Goal: Find specific page/section

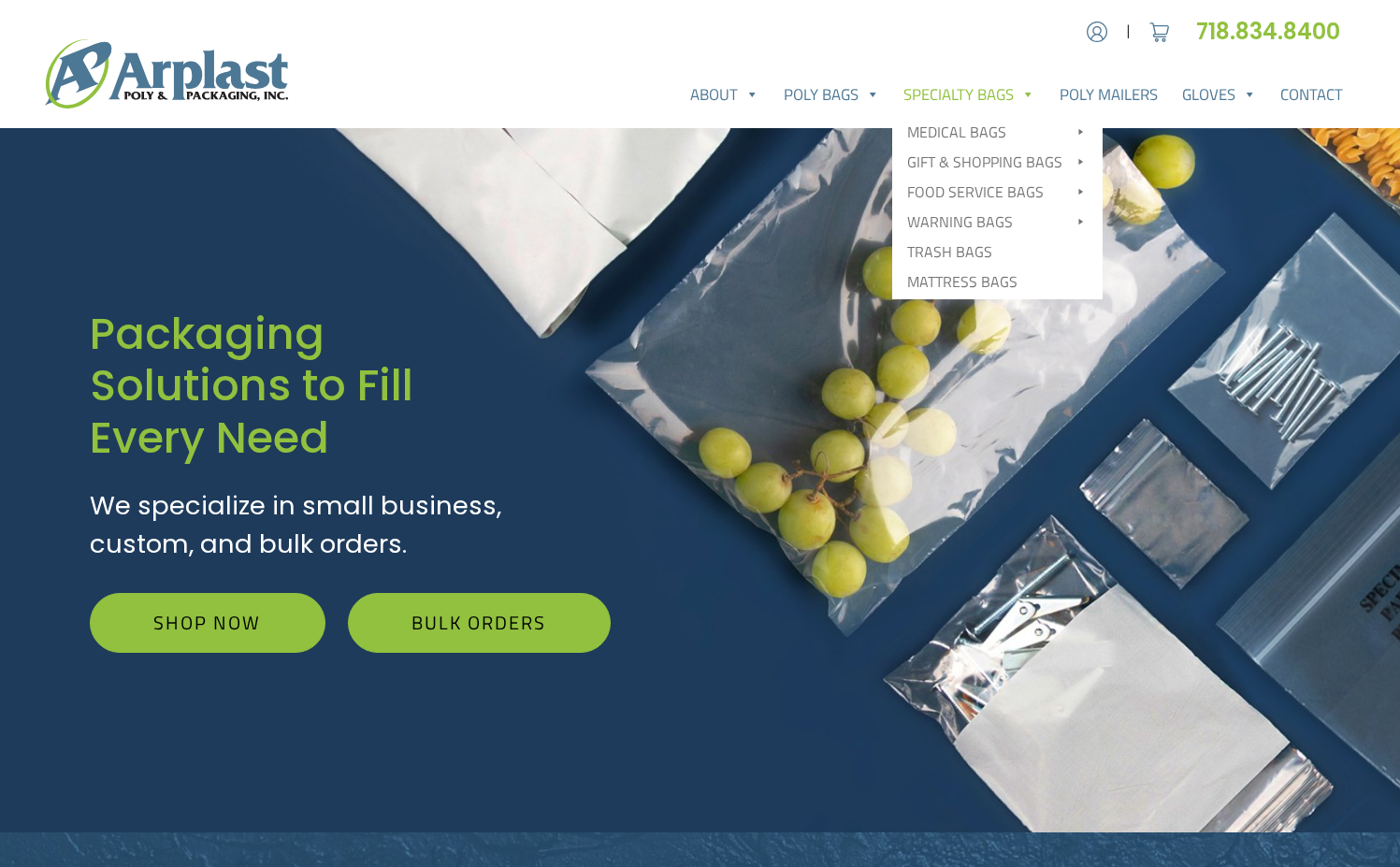
click at [941, 100] on link "Specialty Bags" at bounding box center [970, 94] width 156 height 37
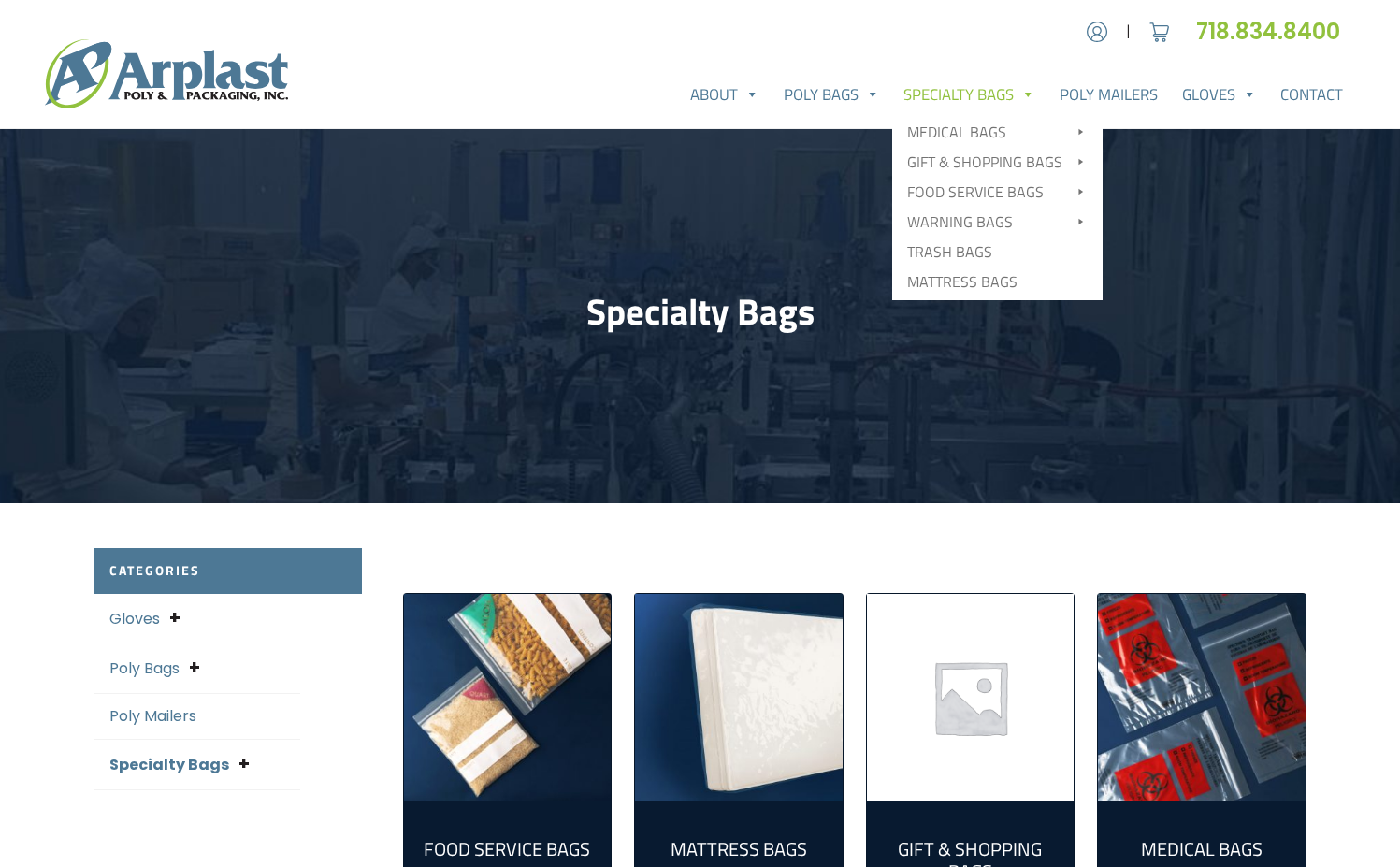
click at [1017, 96] on link "Specialty Bags" at bounding box center [970, 94] width 156 height 37
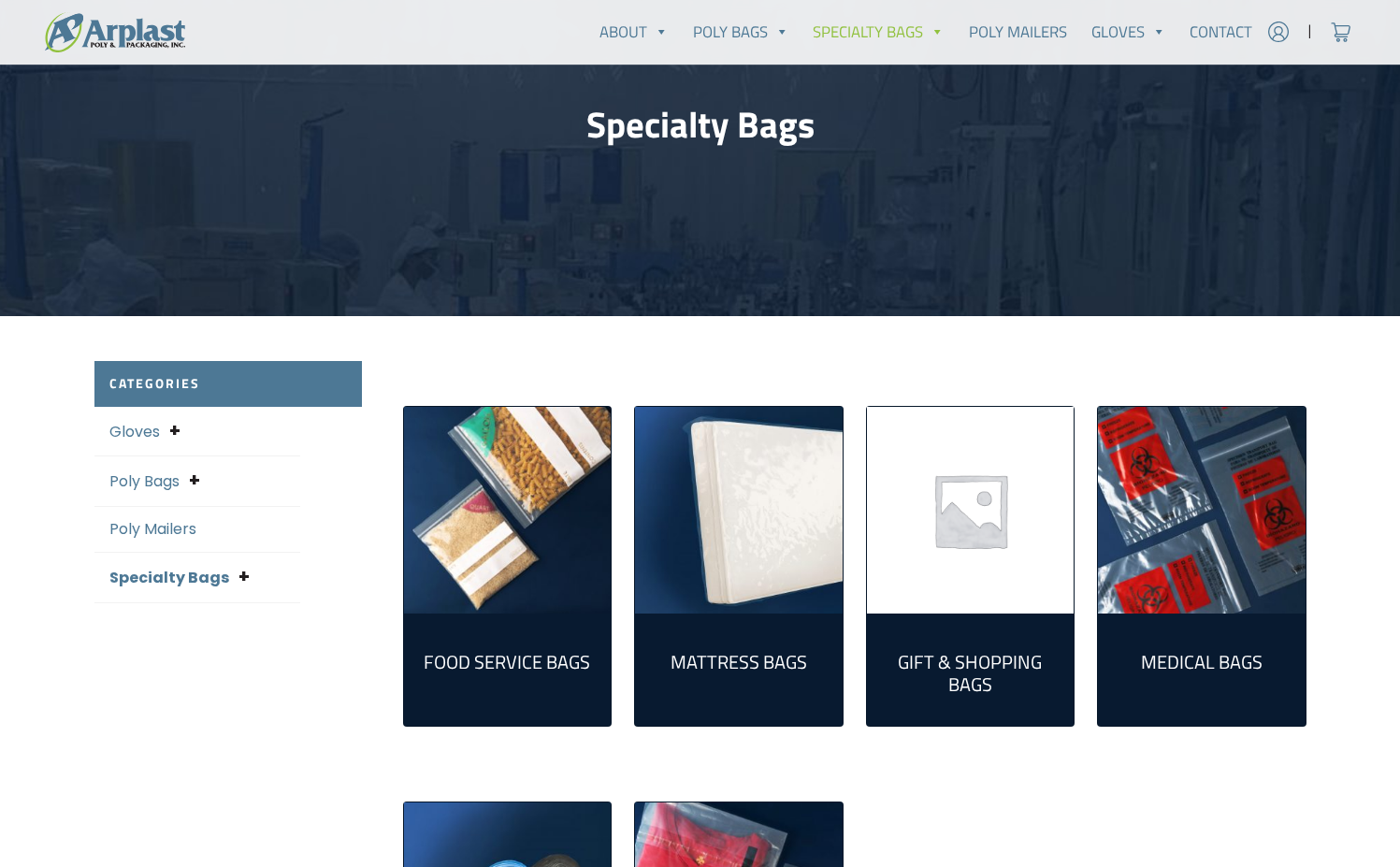
scroll to position [375, 0]
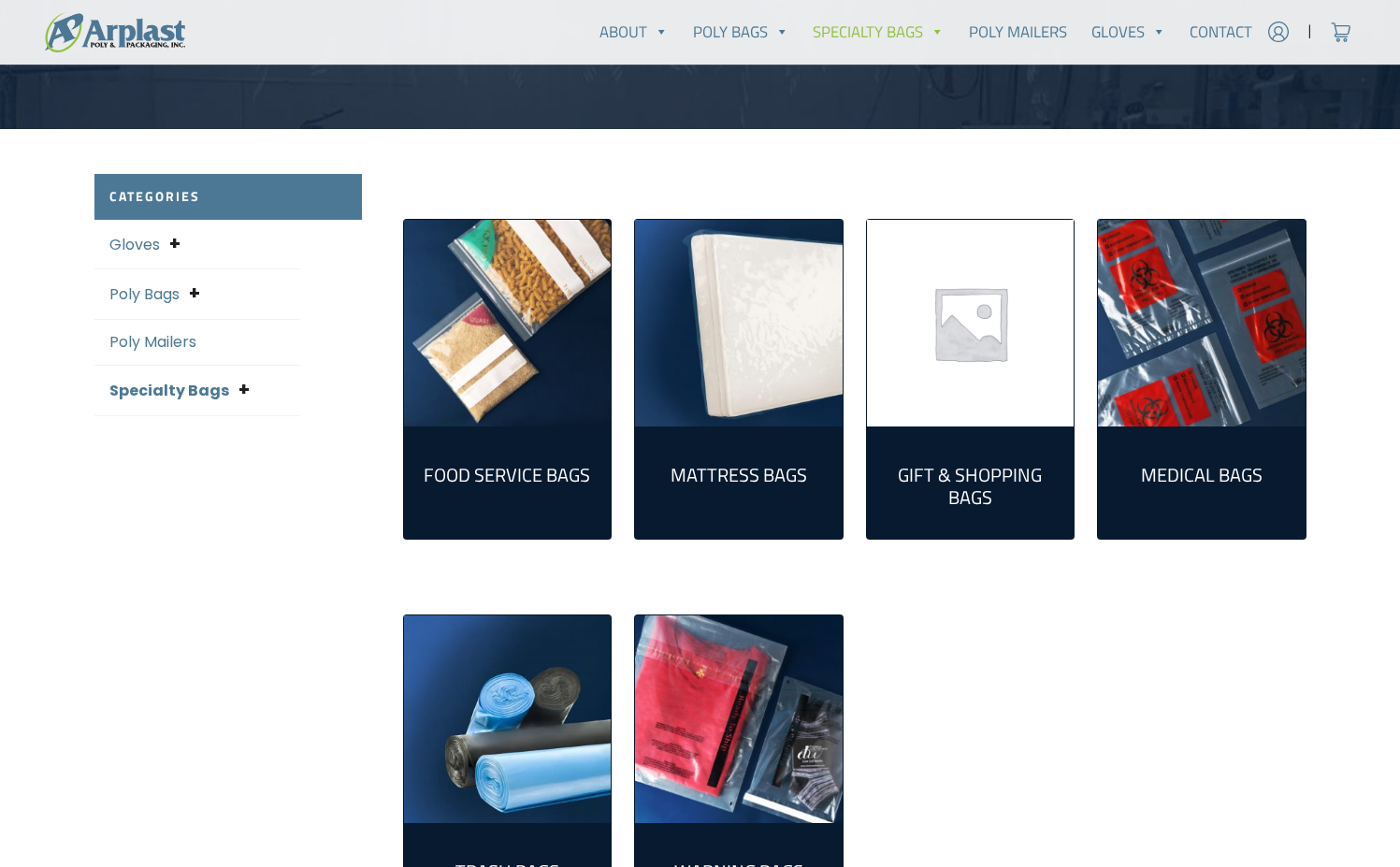
click at [1166, 464] on h2 "Medical Bags (11)" at bounding box center [1202, 474] width 178 height 22
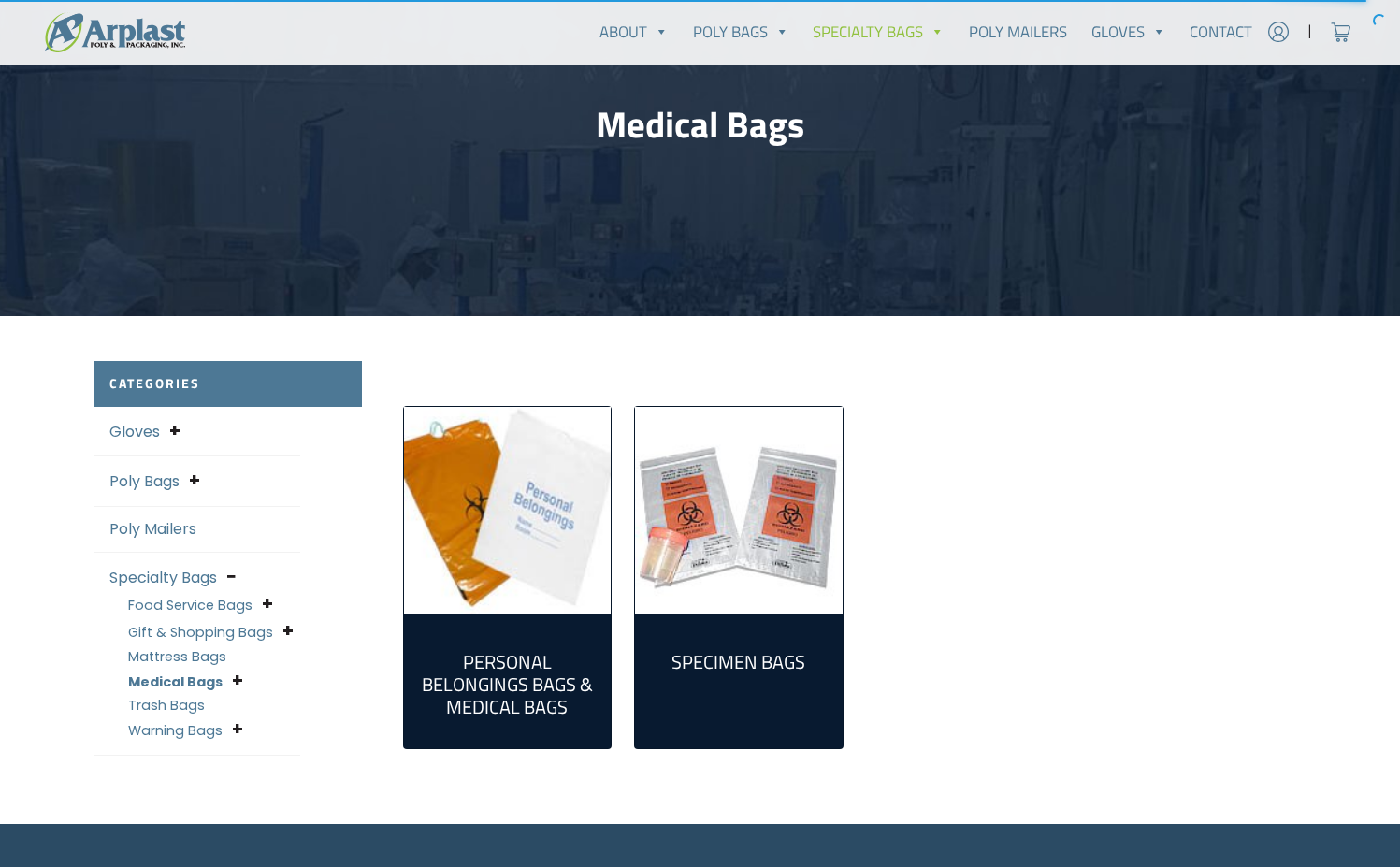
scroll to position [281, 0]
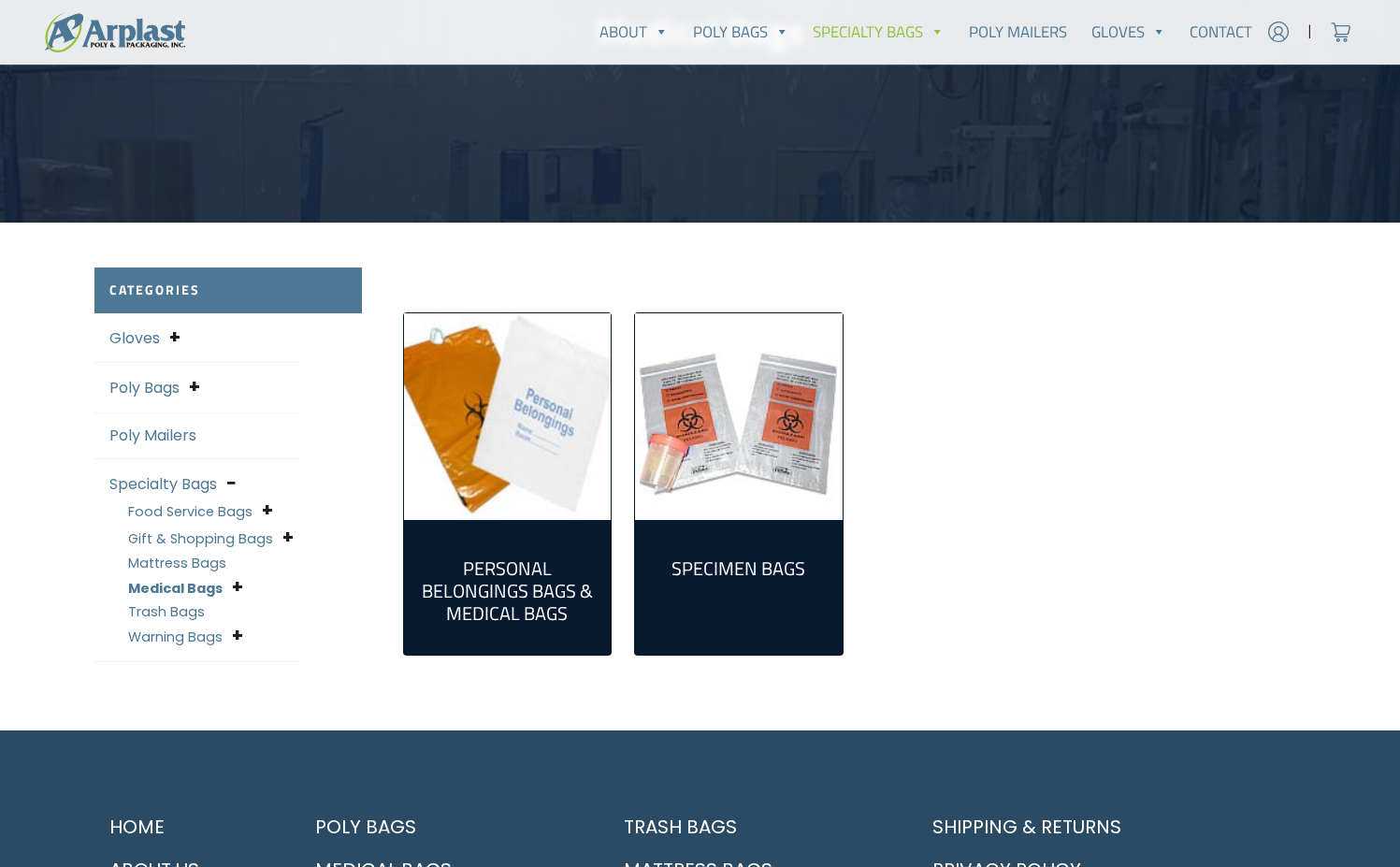
click at [754, 572] on h2 "Specimen Bags (9)" at bounding box center [739, 568] width 178 height 22
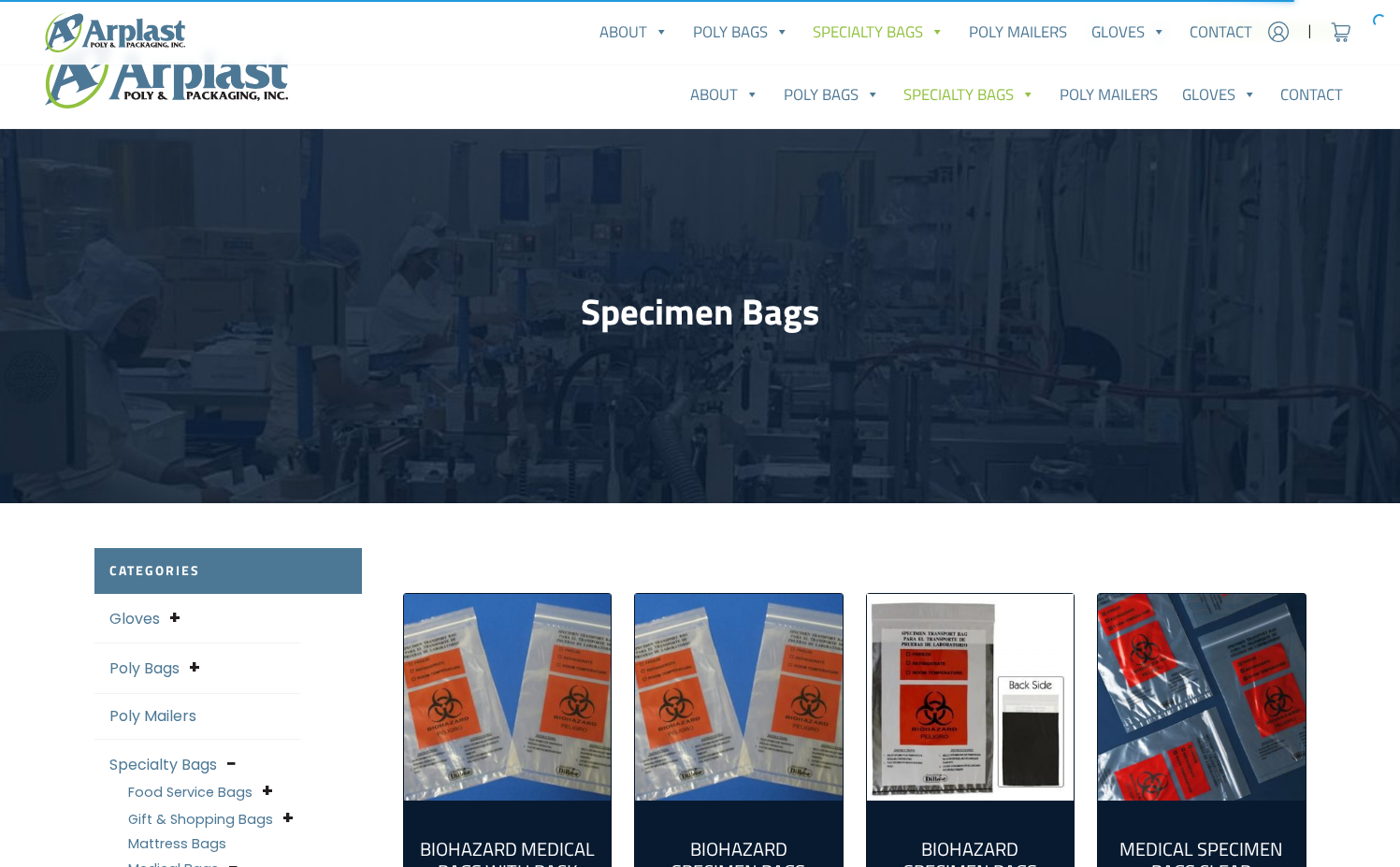
scroll to position [375, 0]
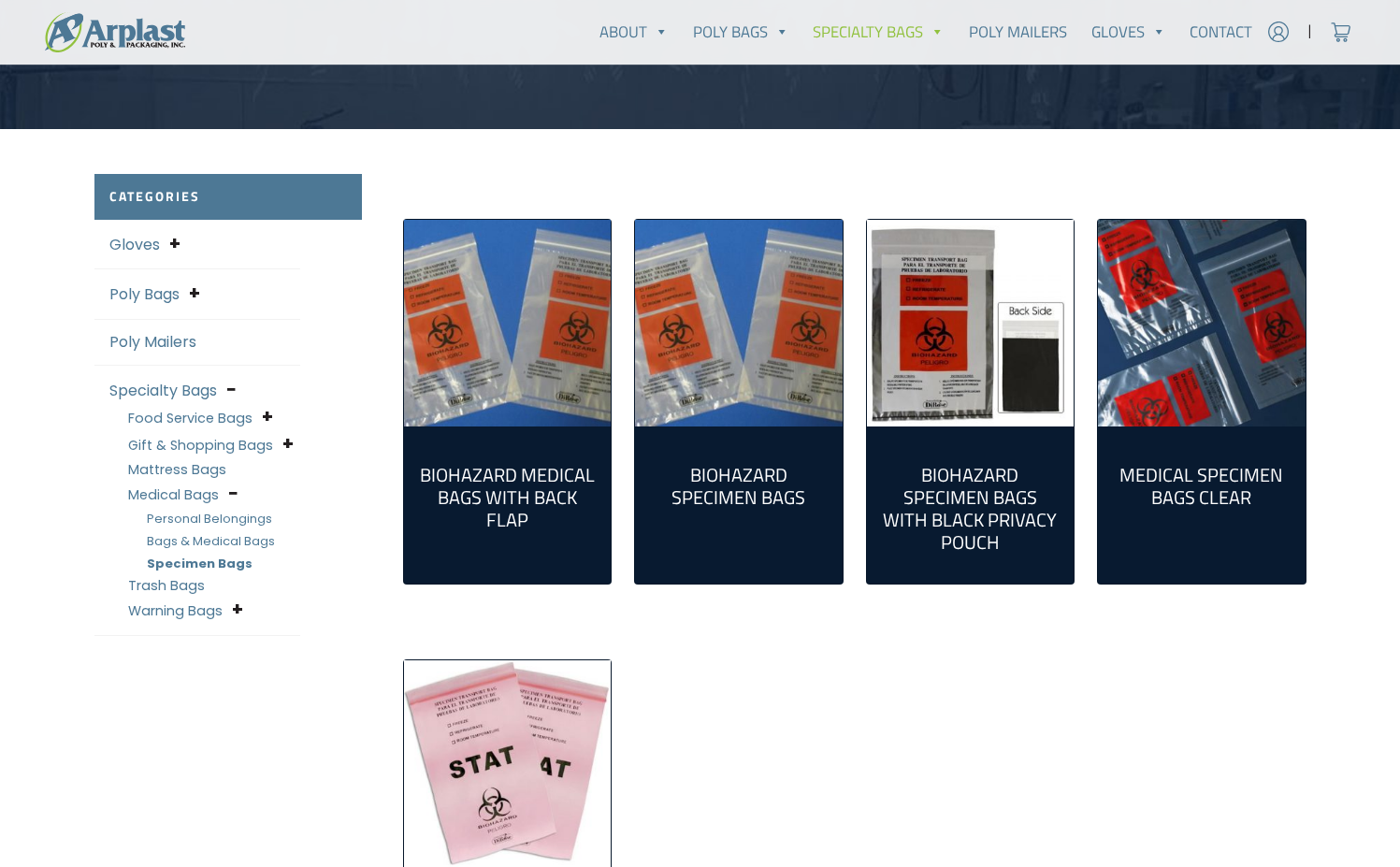
click at [1004, 494] on h2 "Biohazard Specimen Bags With Black Privacy Pouch (1)" at bounding box center [971, 509] width 178 height 90
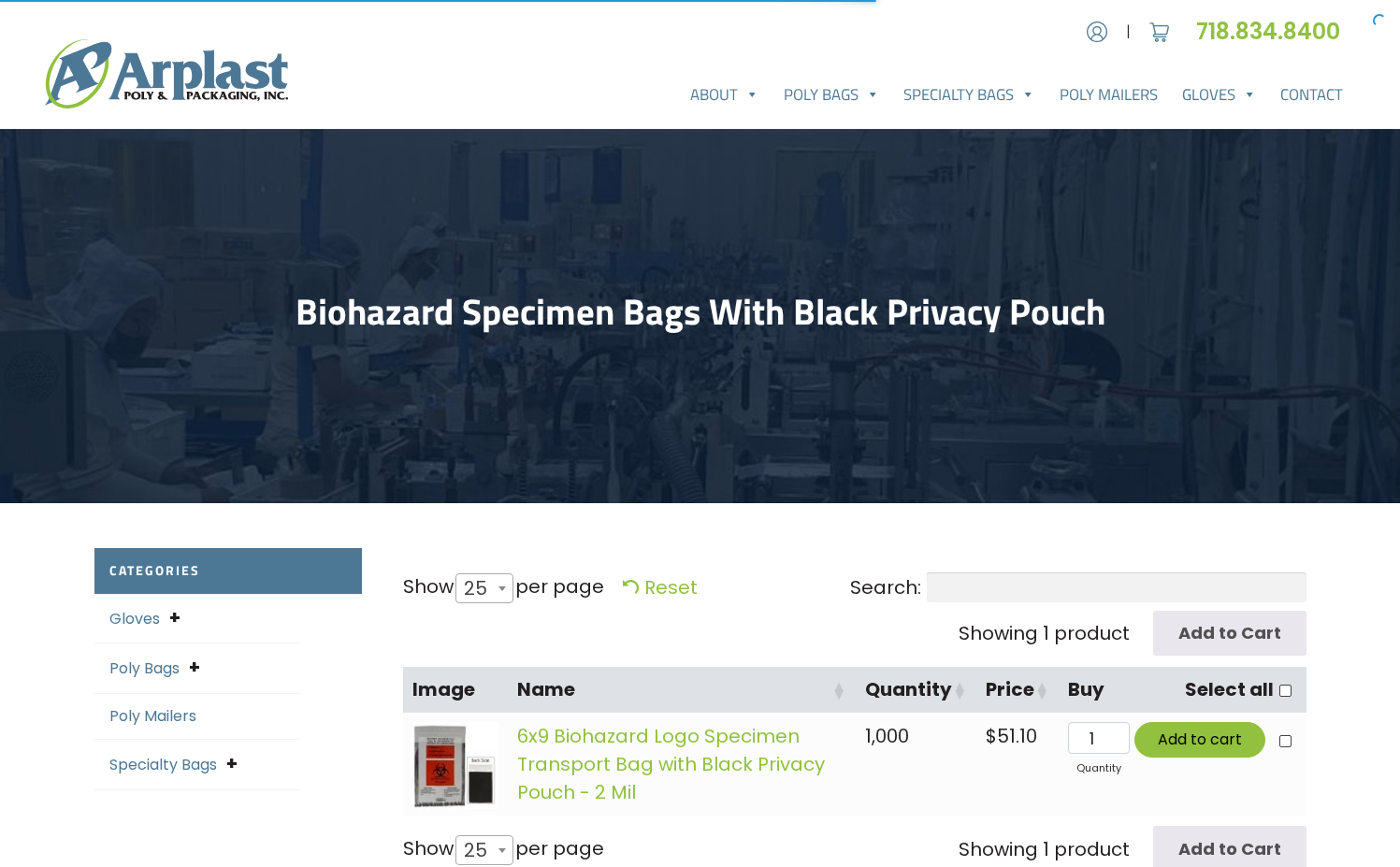
select select "25"
